Goal: Check status

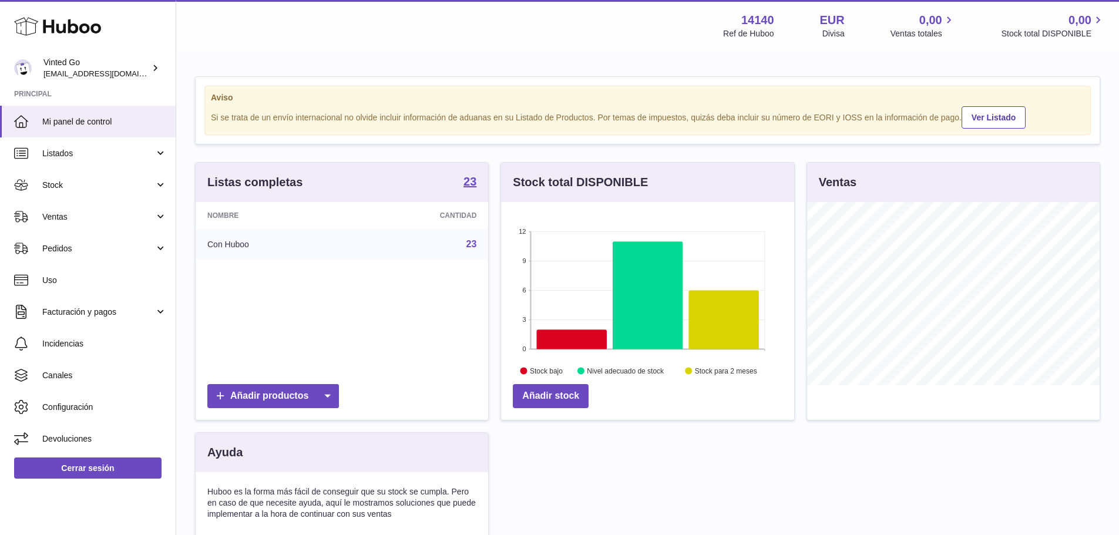
scroll to position [183, 293]
click at [83, 219] on span "Ventas" at bounding box center [98, 217] width 112 height 11
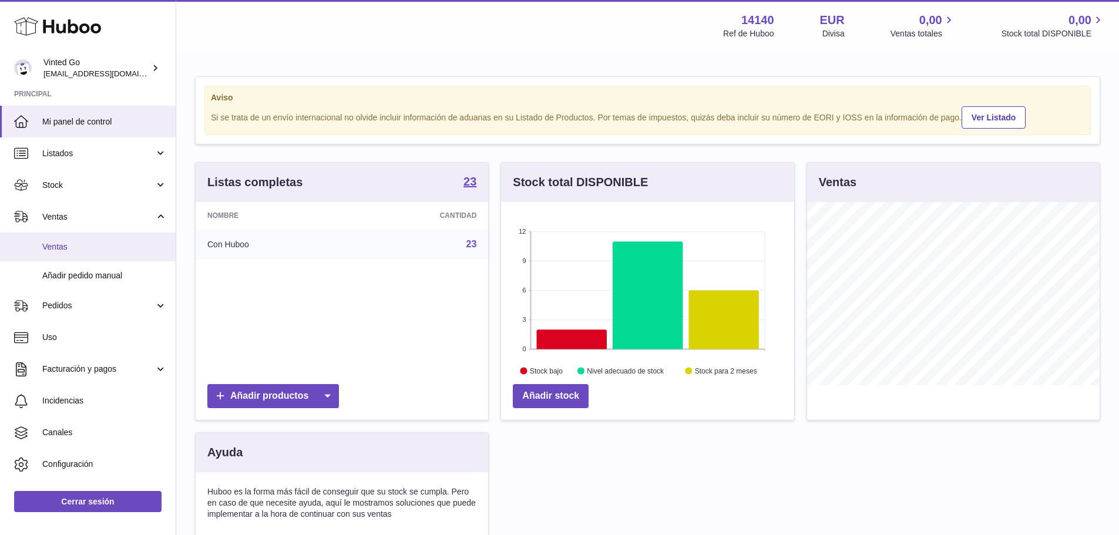
click at [83, 243] on span "Ventas" at bounding box center [104, 246] width 125 height 11
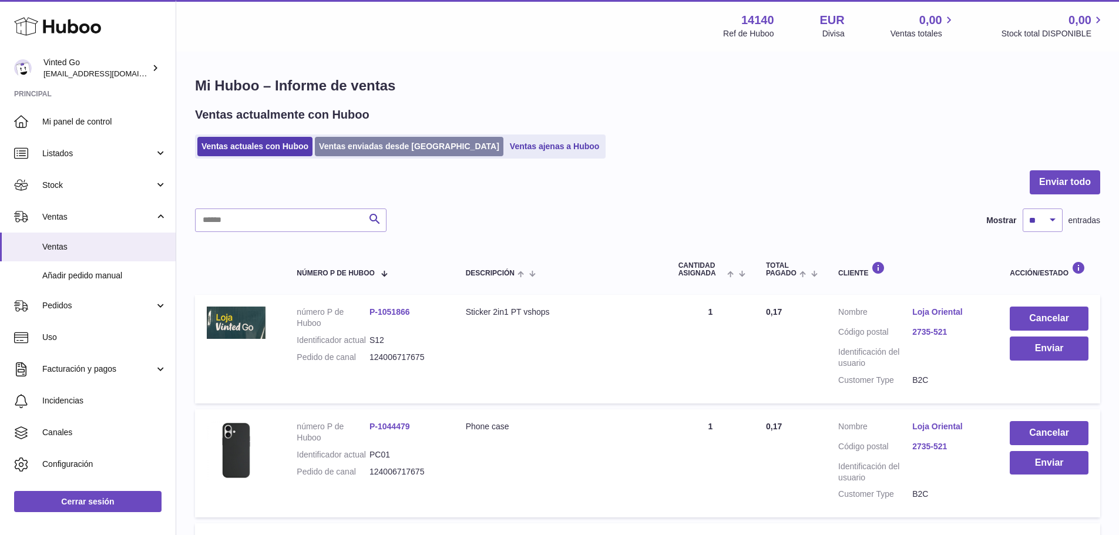
click at [373, 145] on link "Ventas enviadas desde [GEOGRAPHIC_DATA]" at bounding box center [409, 146] width 189 height 19
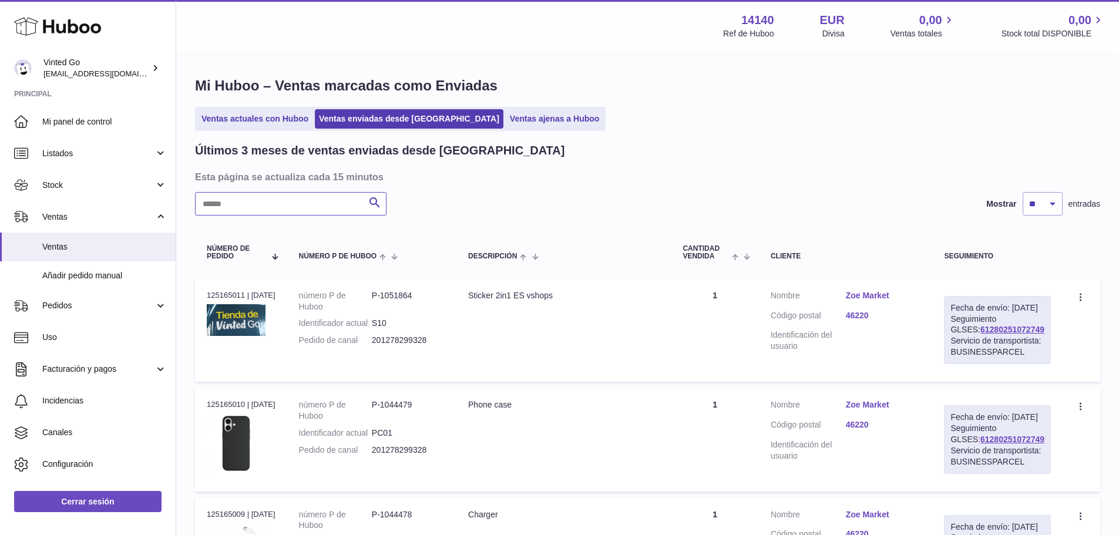
click at [295, 208] on input "text" at bounding box center [291, 204] width 192 height 24
paste input "**********"
type input "**********"
drag, startPoint x: 1032, startPoint y: 341, endPoint x: 958, endPoint y: 343, distance: 74.1
click at [958, 343] on div "Fecha de envío: [DATE] Seguimiento GLSES: 61280251025777 Servicio de transporti…" at bounding box center [997, 330] width 107 height 68
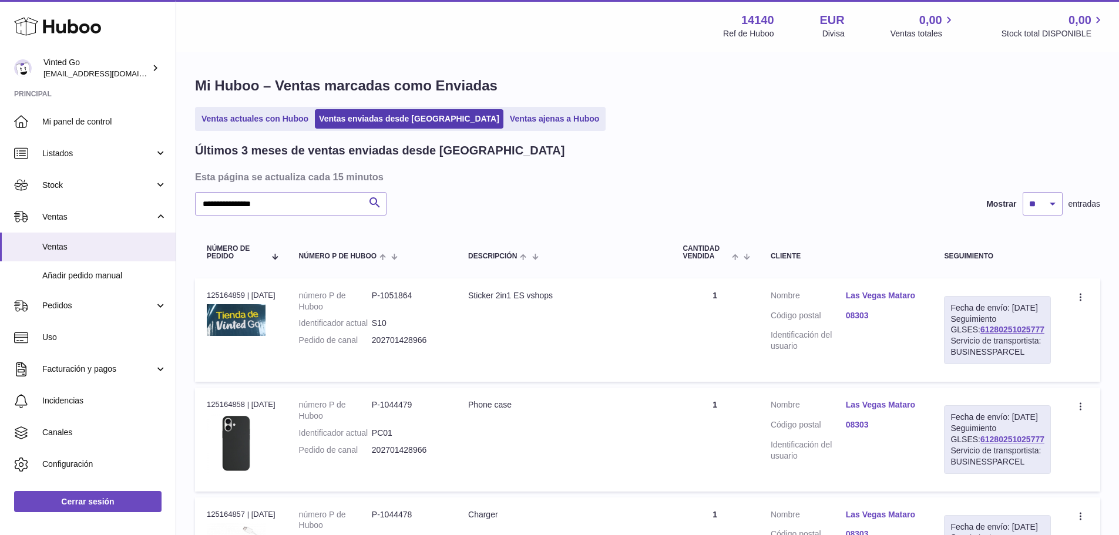
copy link "61280251025777"
drag, startPoint x: 438, startPoint y: 353, endPoint x: 378, endPoint y: 350, distance: 60.0
click at [378, 346] on dd "202701428966" at bounding box center [408, 340] width 73 height 11
copy dd "202701428966"
click at [881, 291] on link "Las Vegas Mataro" at bounding box center [883, 295] width 75 height 11
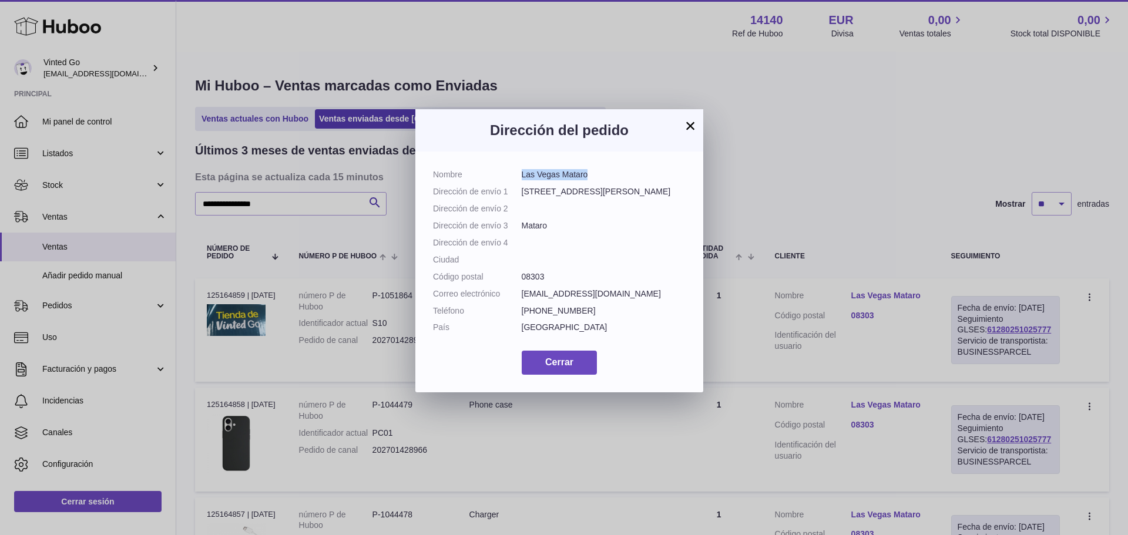
drag, startPoint x: 593, startPoint y: 173, endPoint x: 522, endPoint y: 173, distance: 70.5
click at [522, 173] on dd "Las Vegas Mataro" at bounding box center [604, 174] width 165 height 11
copy dd "Las Vegas Mataro"
